Goal: Find specific page/section: Find specific page/section

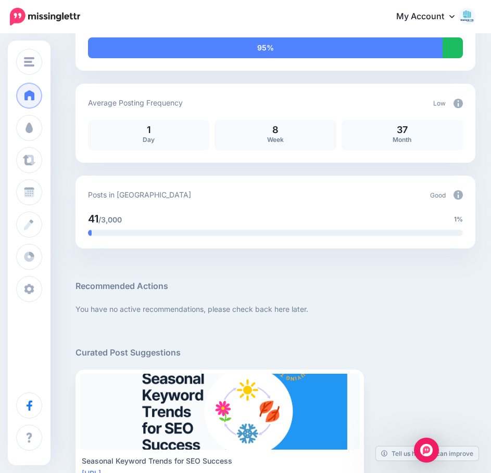
scroll to position [260, 0]
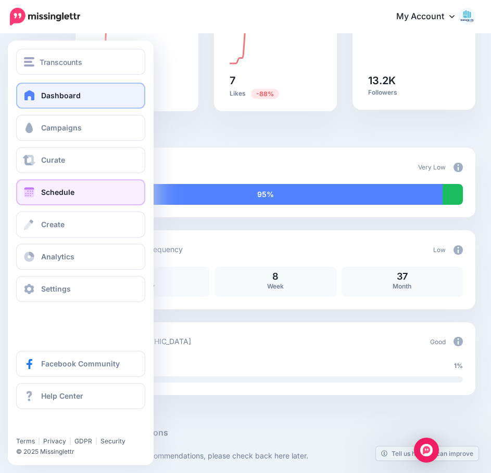
click at [34, 196] on span at bounding box center [29, 192] width 14 height 10
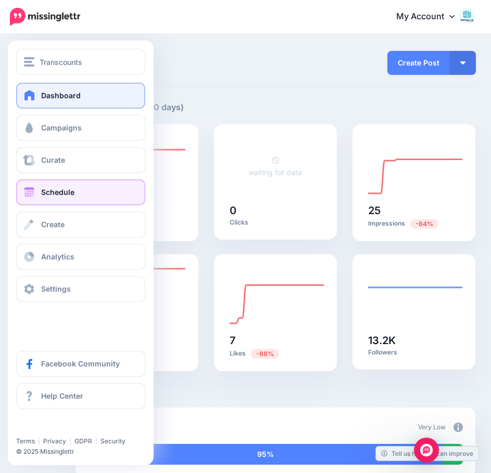
click at [34, 195] on span at bounding box center [29, 192] width 14 height 10
